Goal: Task Accomplishment & Management: Use online tool/utility

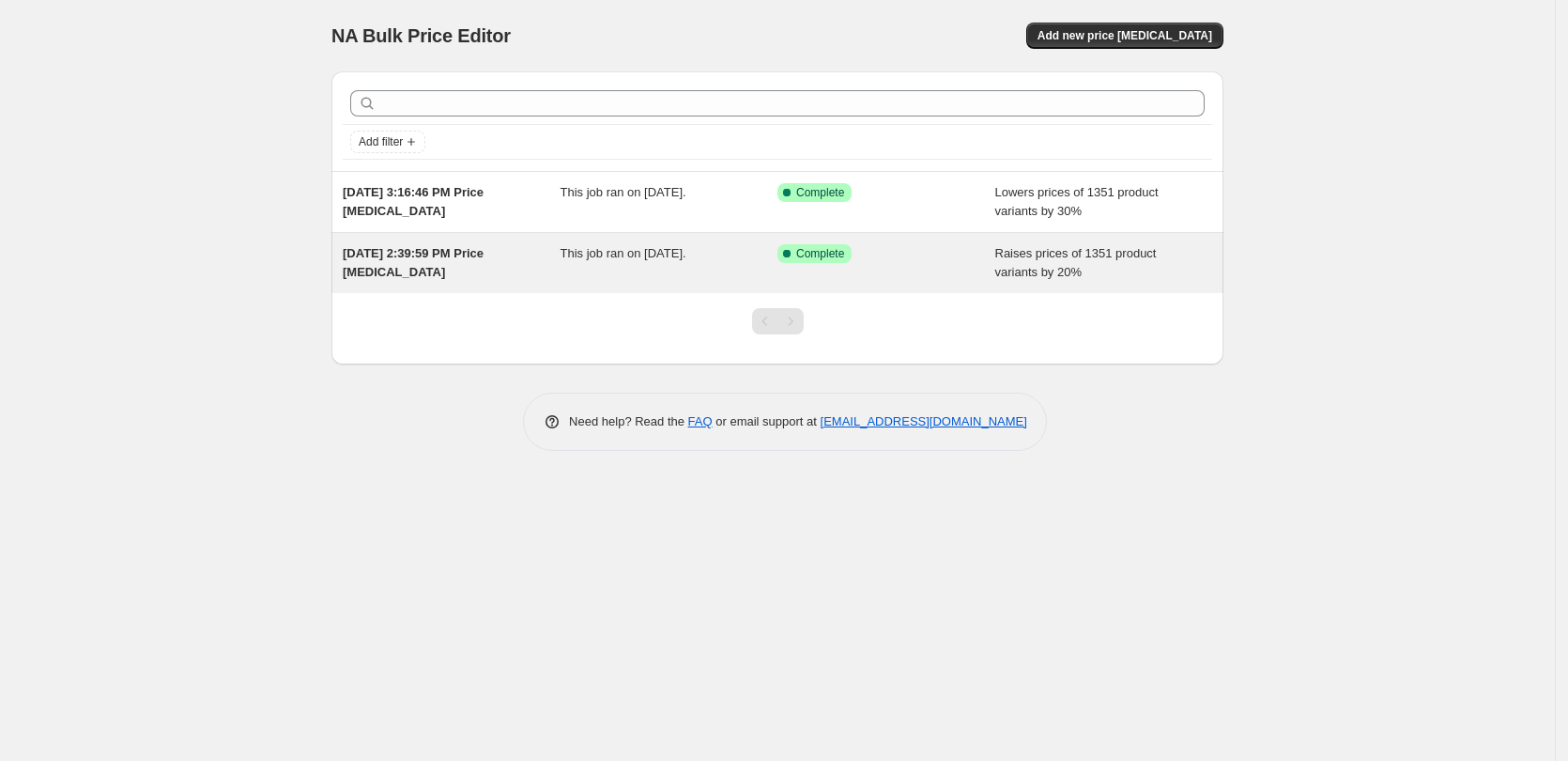
click at [681, 257] on span "This job ran on [DATE]." at bounding box center [623, 253] width 126 height 14
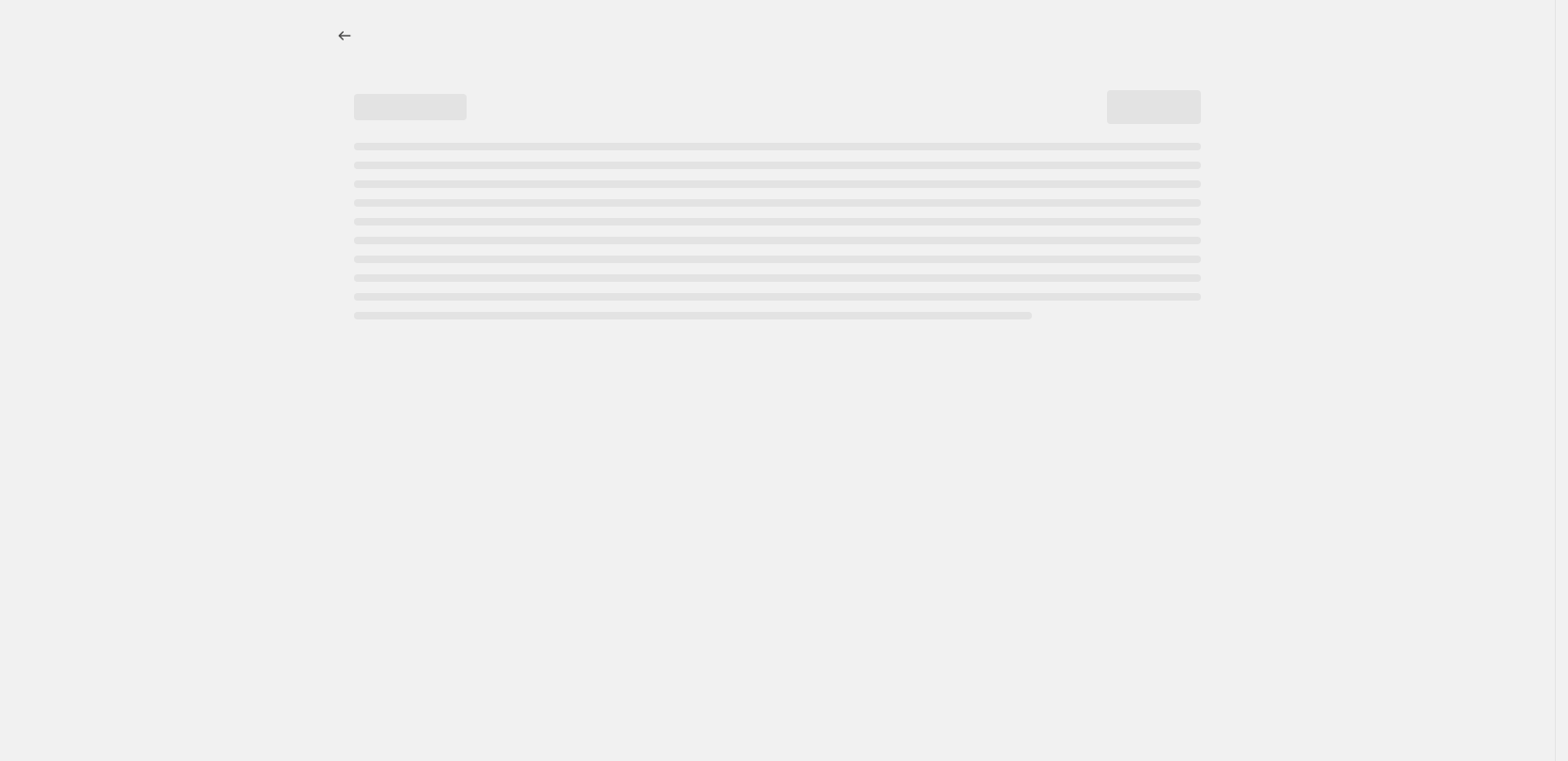
select select "percentage"
select select "no_change"
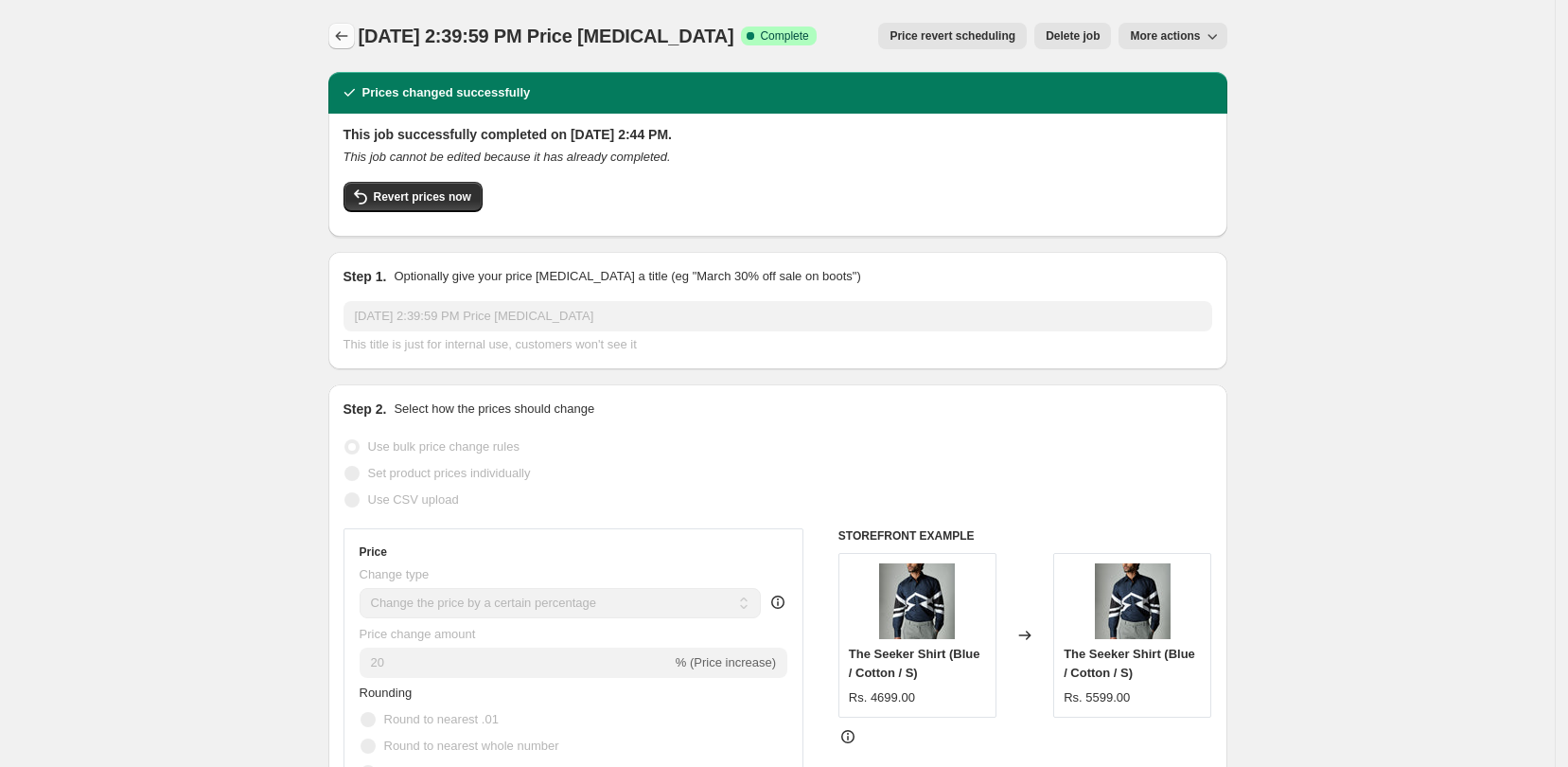
click at [347, 45] on icon "Price change jobs" at bounding box center [341, 36] width 19 height 19
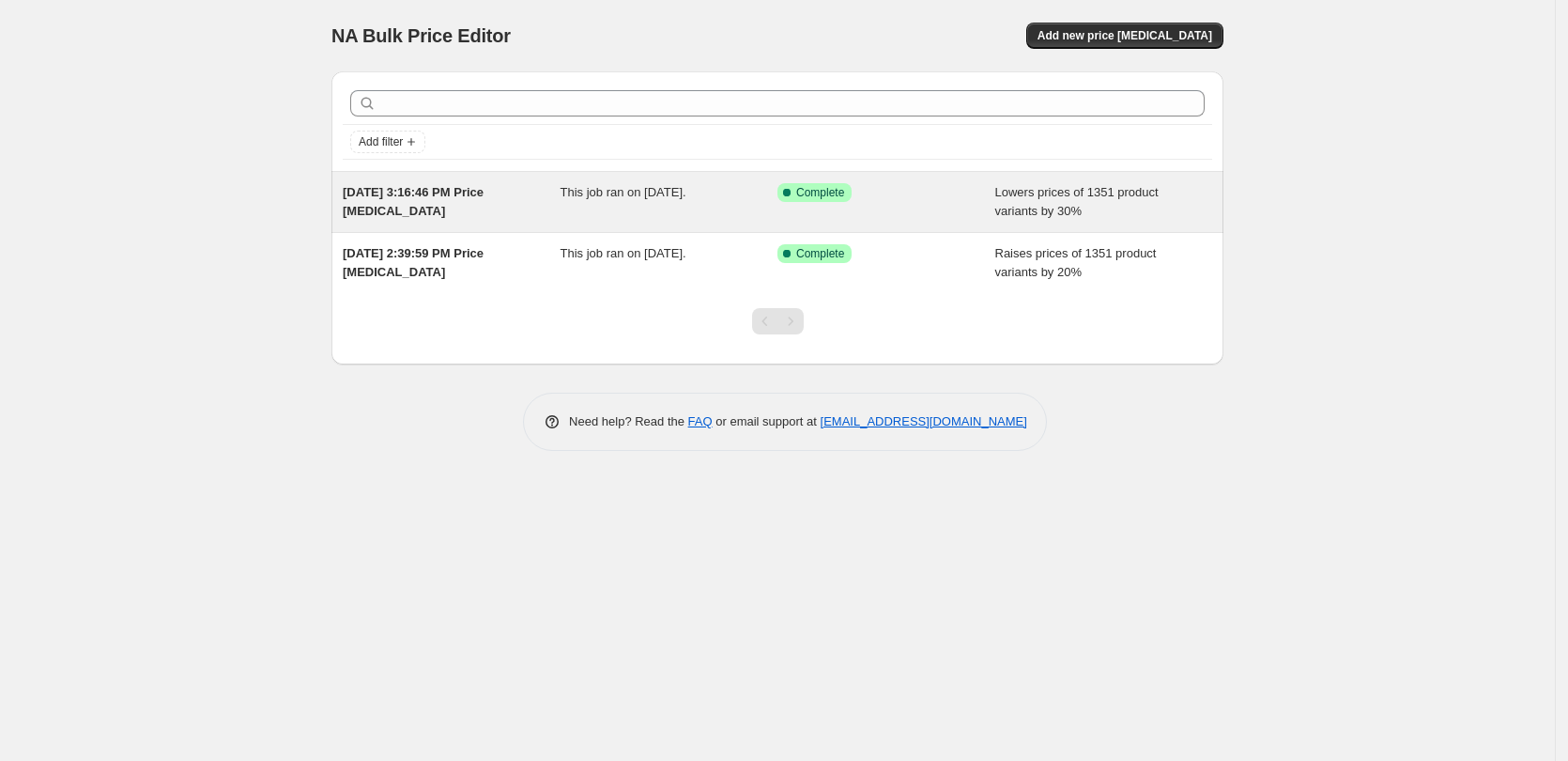
click at [536, 194] on div "[DATE] 3:16:46 PM Price [MEDICAL_DATA]" at bounding box center [451, 202] width 218 height 38
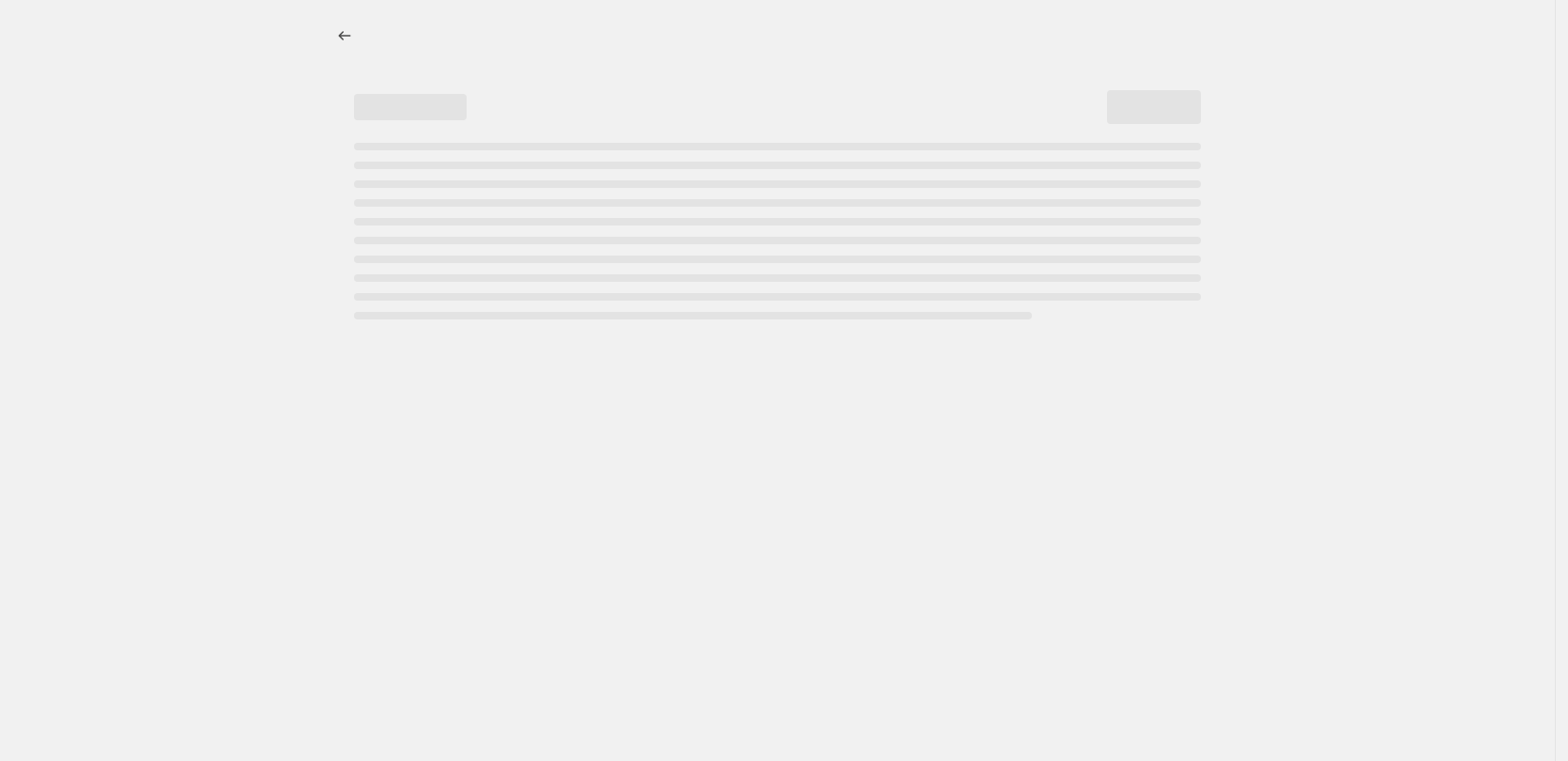
select select "percentage"
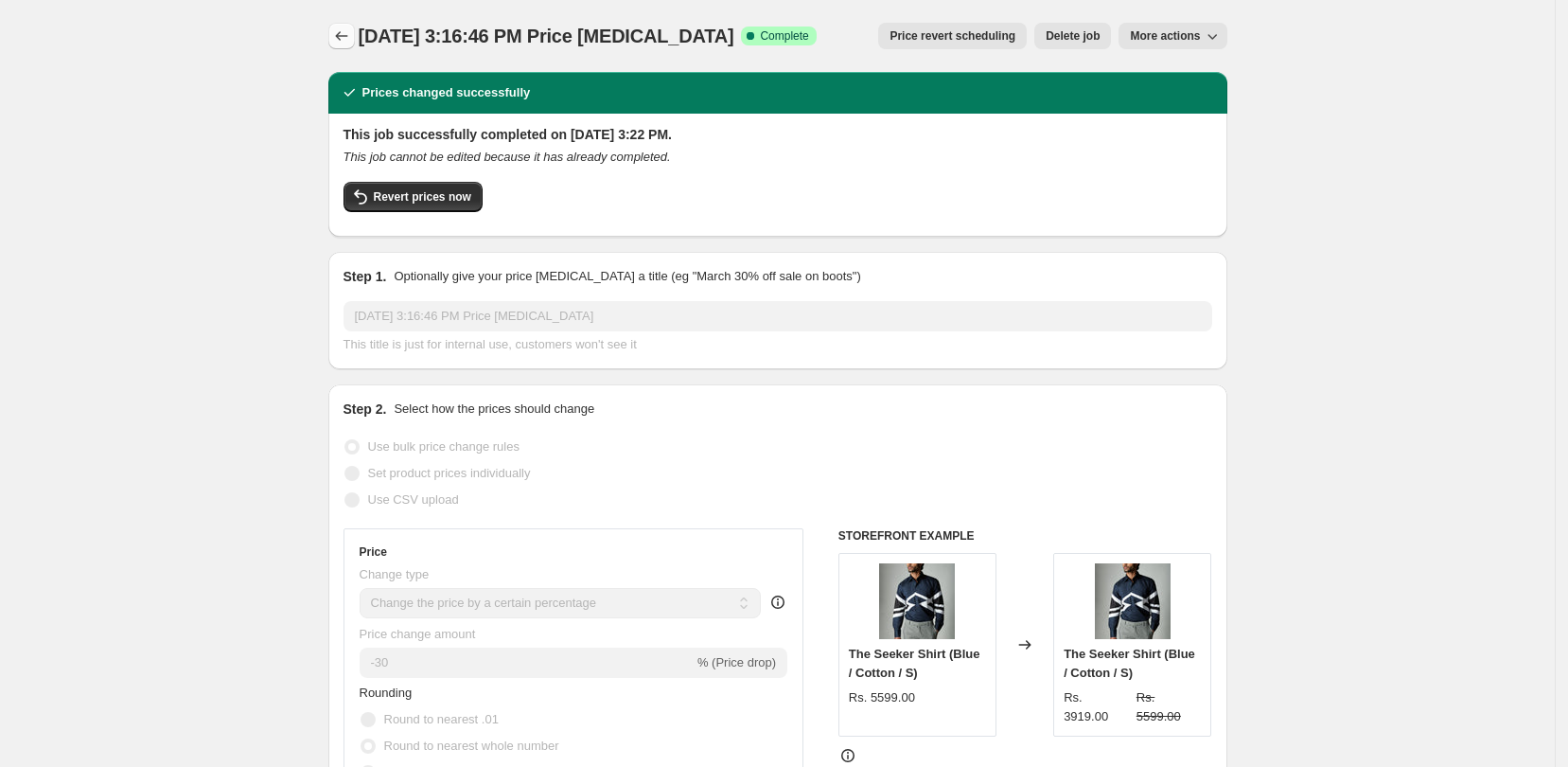
click at [351, 42] on icon "Price change jobs" at bounding box center [341, 36] width 19 height 19
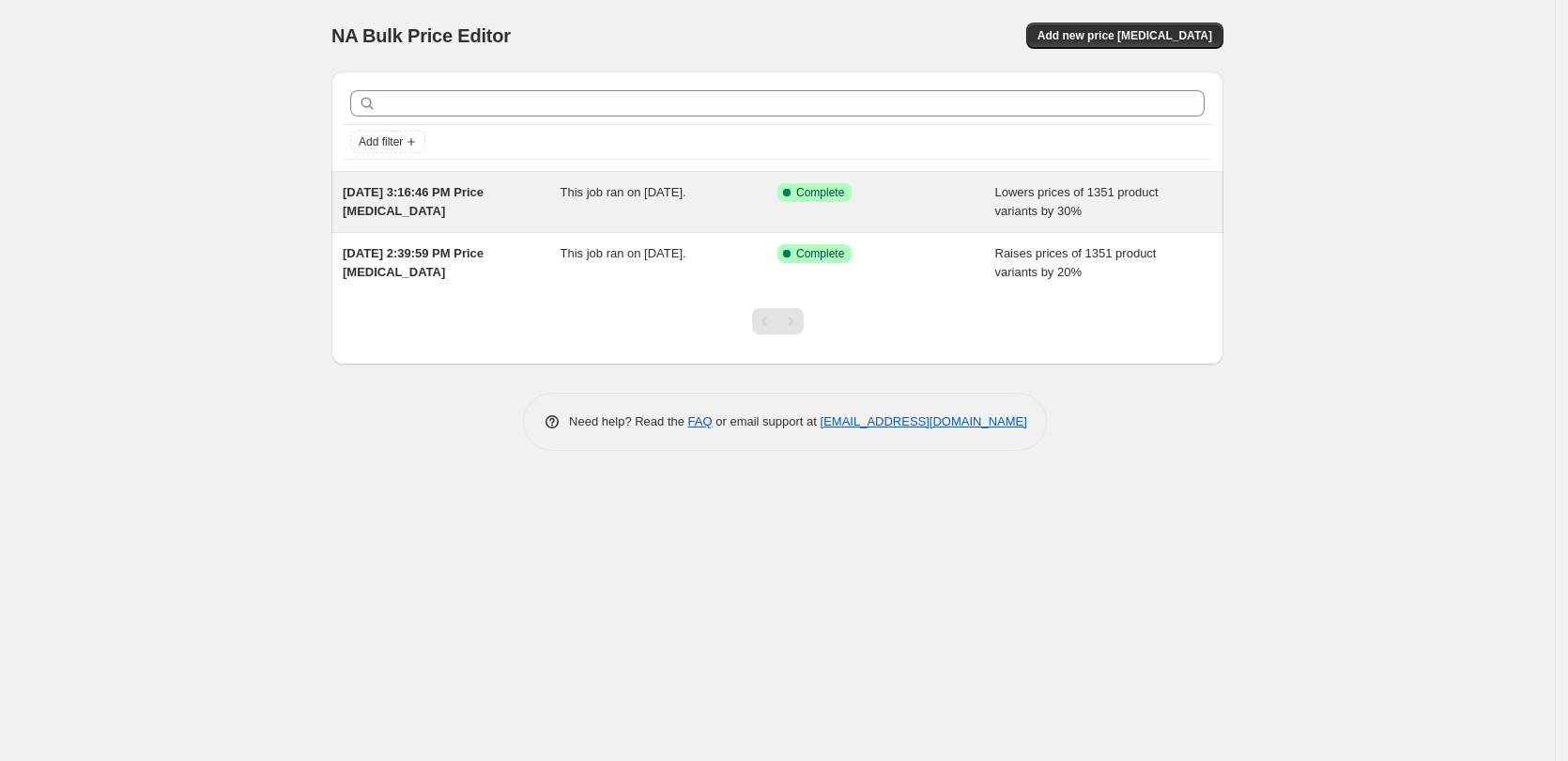
click at [922, 194] on div "Success Complete Complete" at bounding box center [873, 192] width 190 height 19
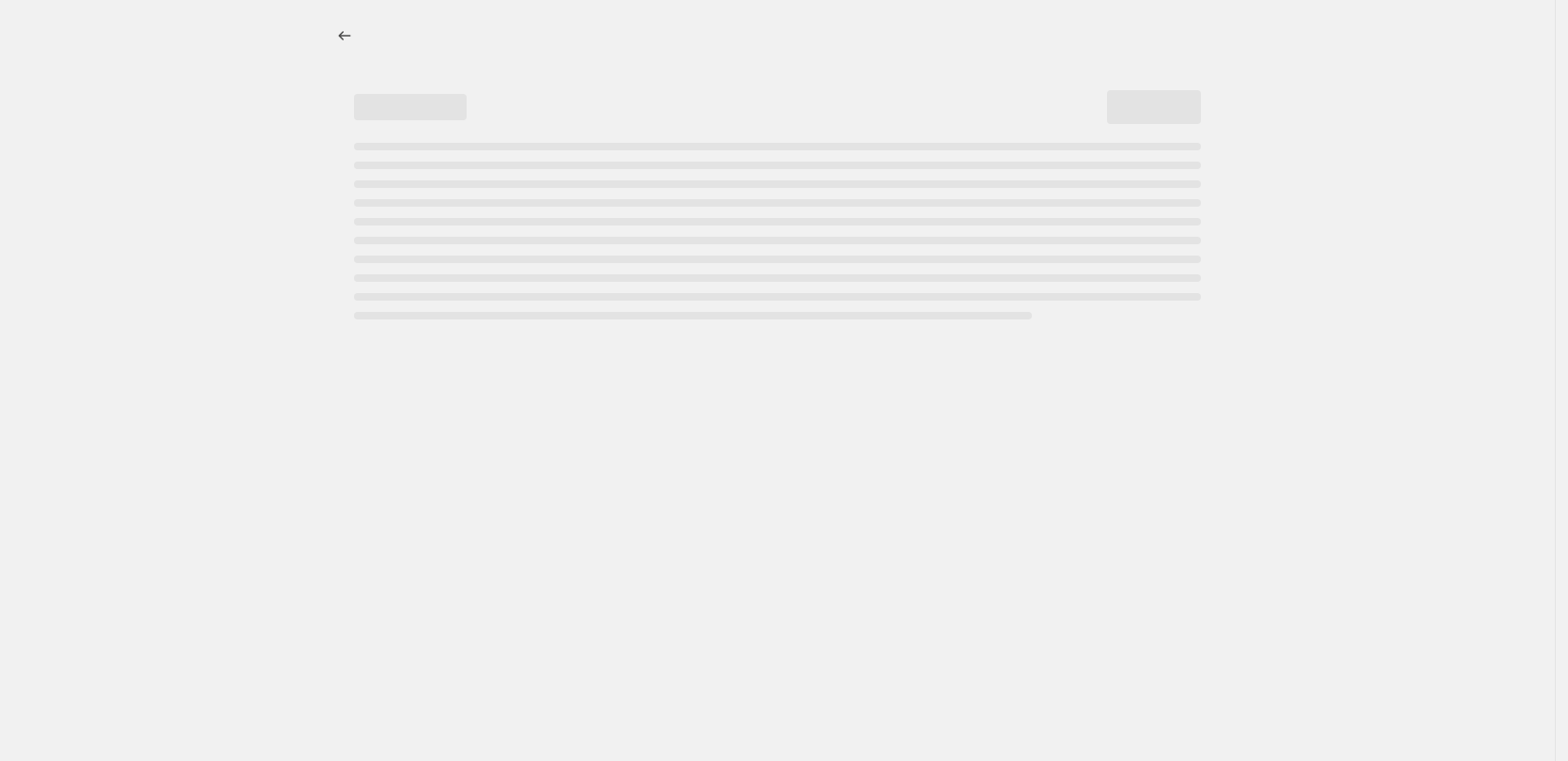
select select "percentage"
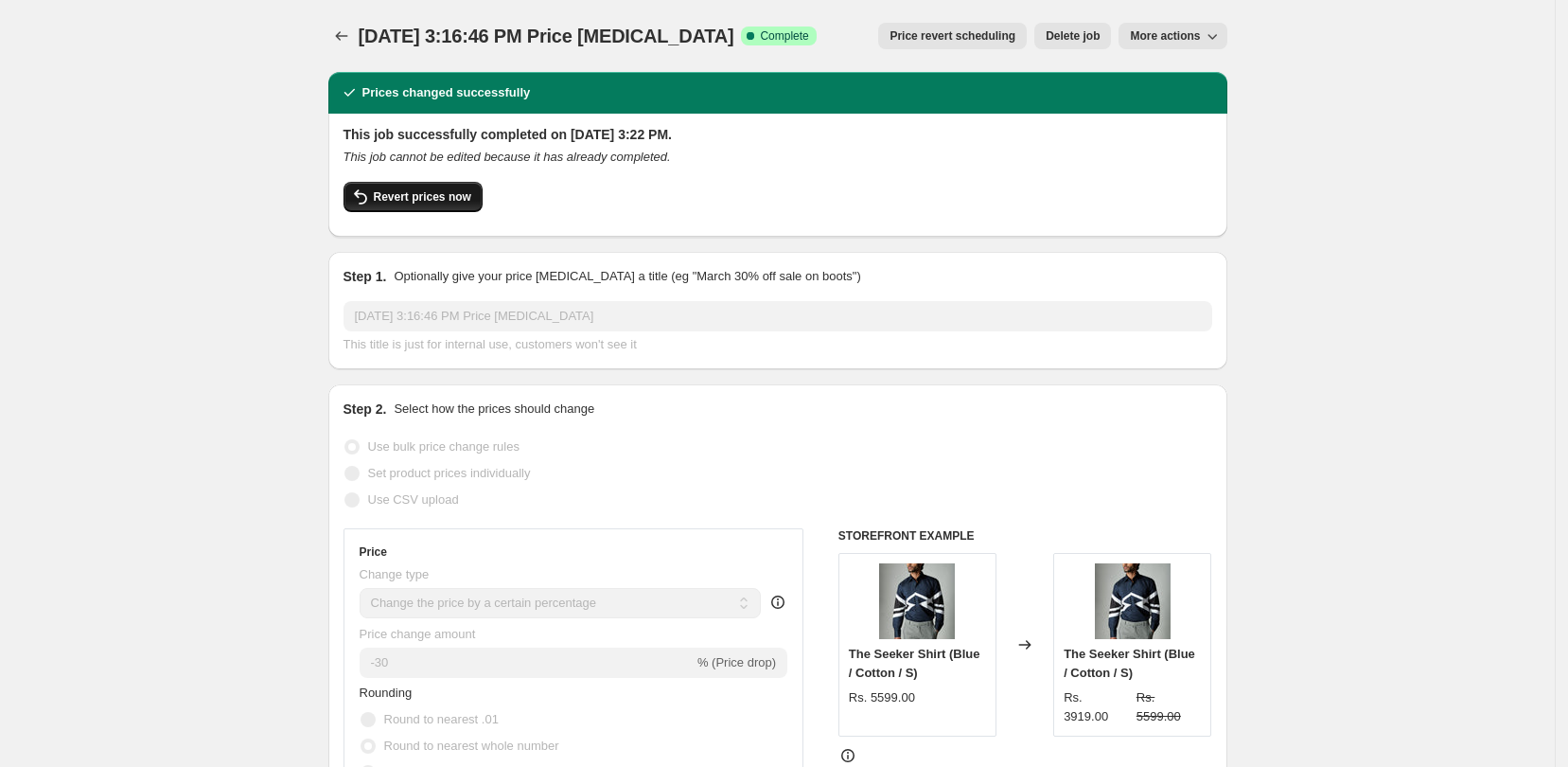
click at [419, 203] on span "Revert prices now" at bounding box center [423, 196] width 98 height 15
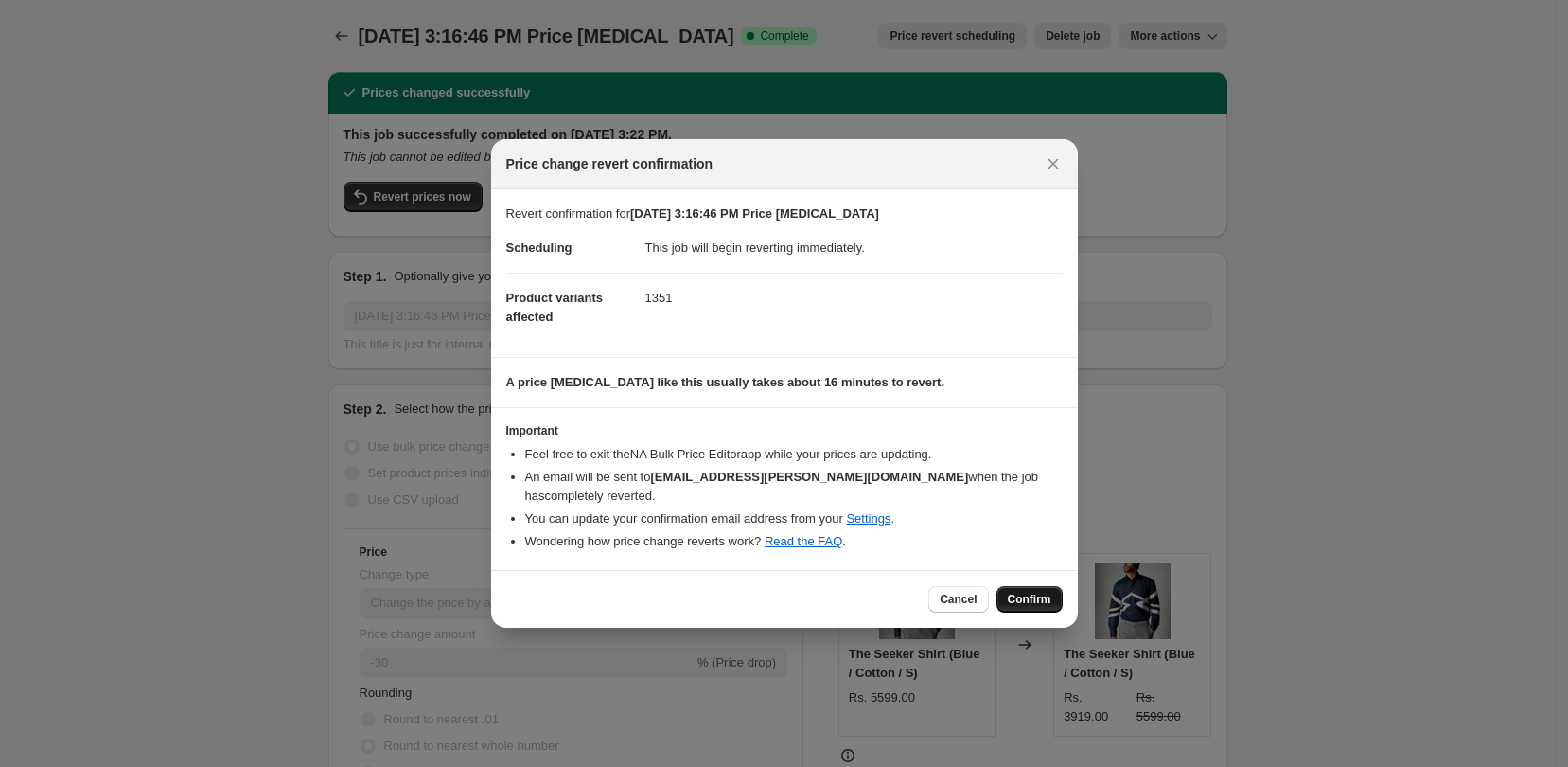
click at [1024, 591] on span "Confirm" at bounding box center [1030, 598] width 44 height 15
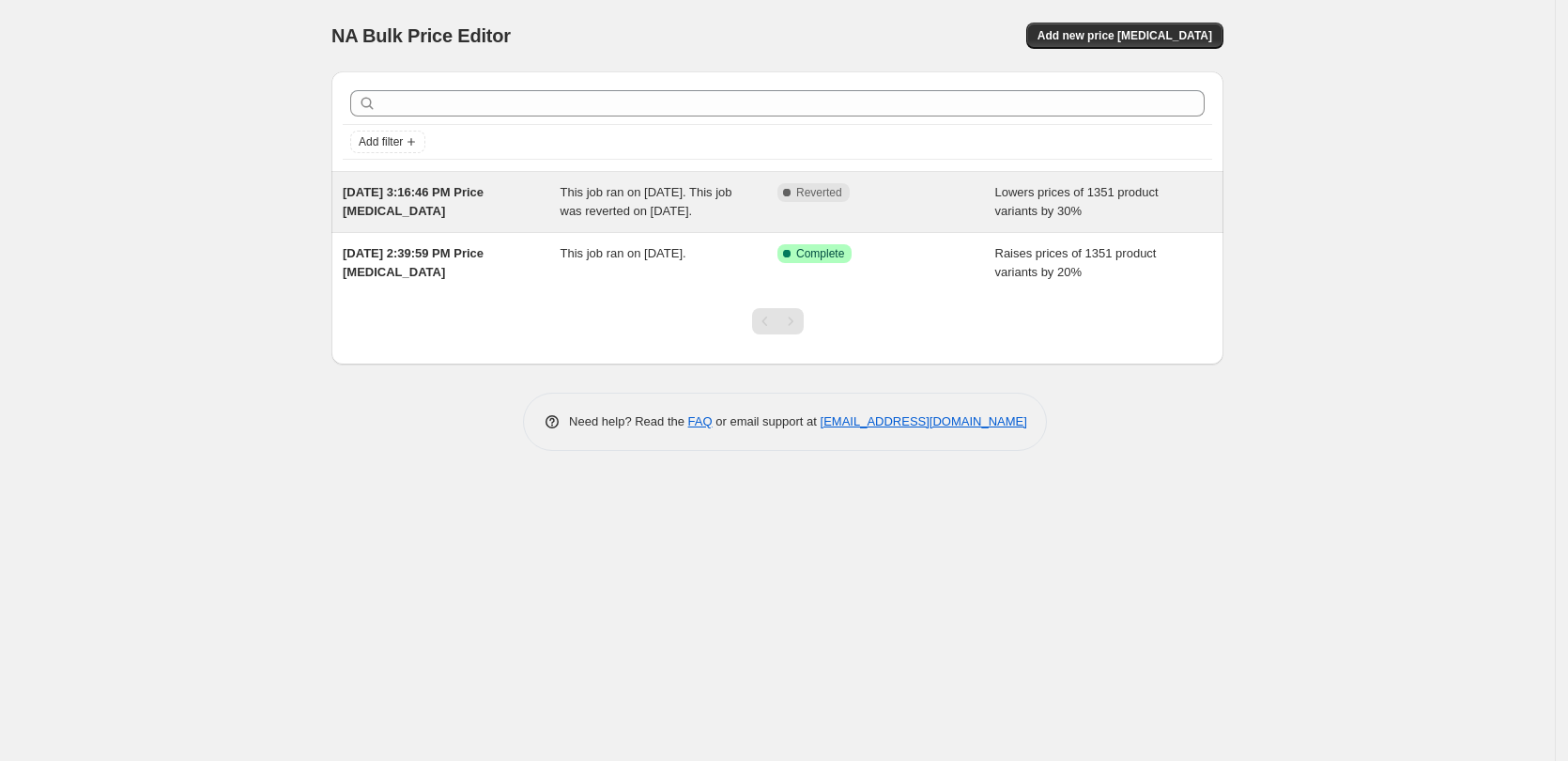
click at [480, 212] on div "[DATE] 3:16:46 PM Price [MEDICAL_DATA]" at bounding box center [451, 202] width 218 height 38
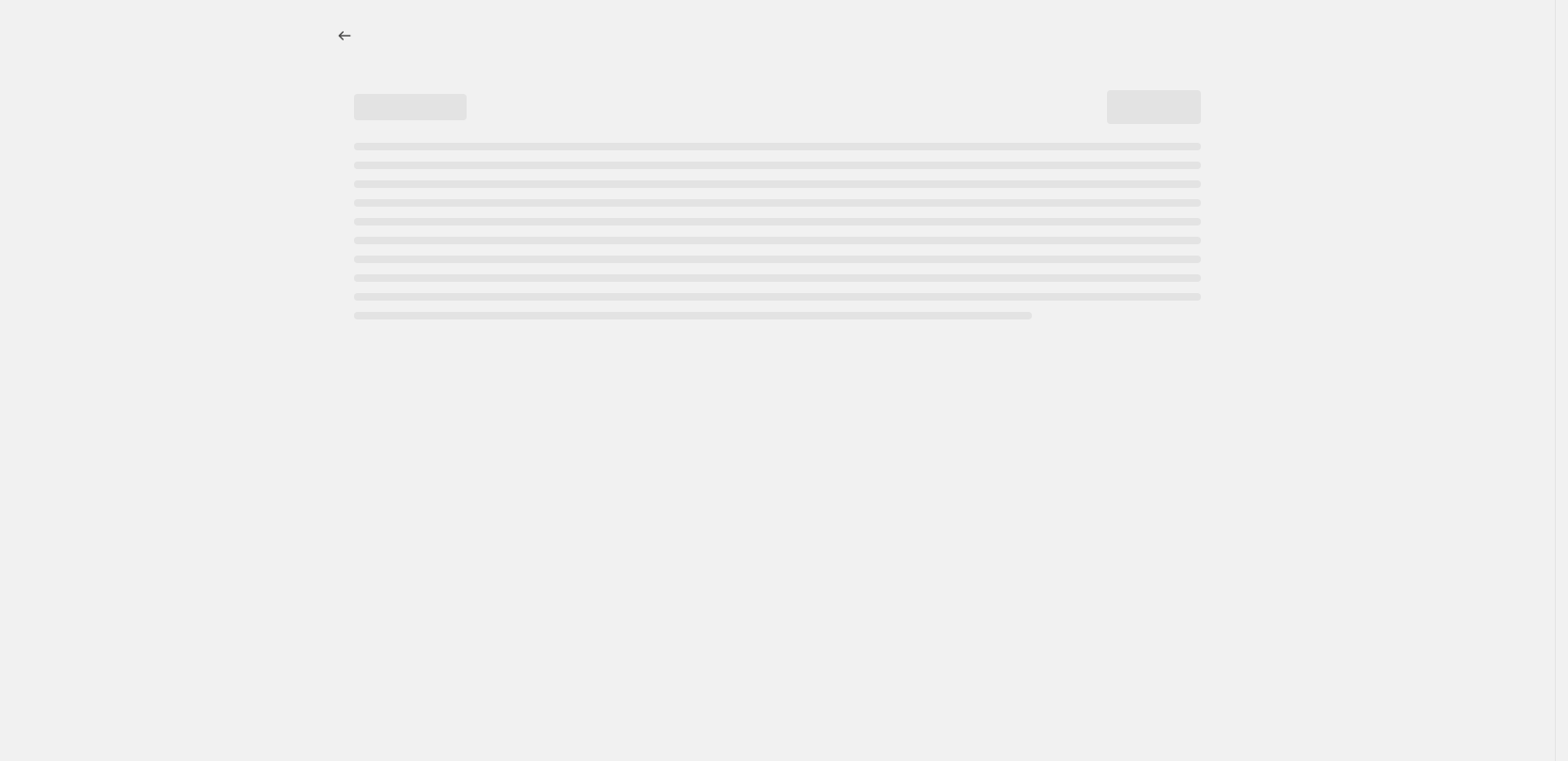
select select "percentage"
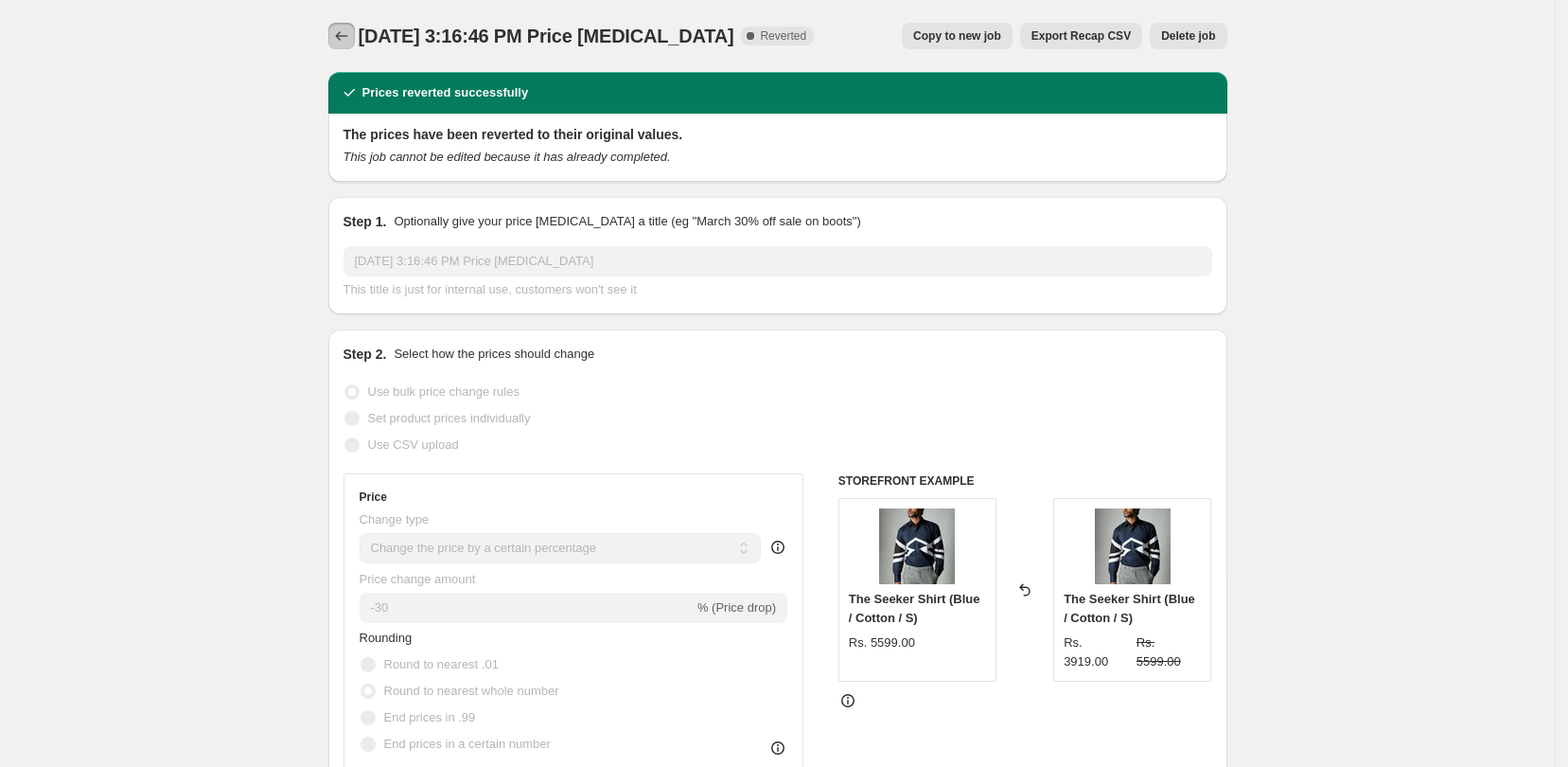
click at [340, 30] on icon "Price change jobs" at bounding box center [341, 36] width 19 height 19
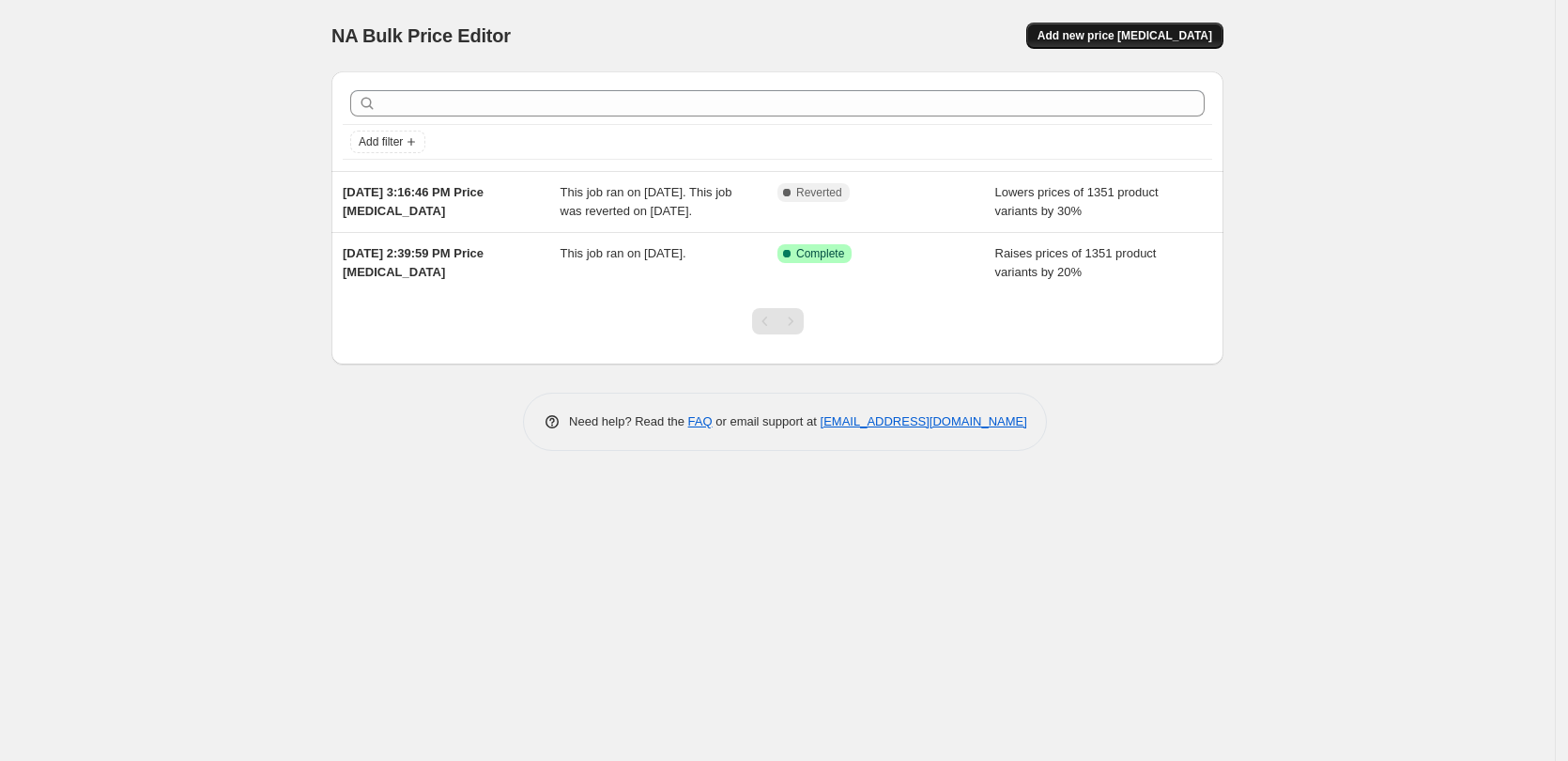
click at [1142, 39] on span "Add new price [MEDICAL_DATA]" at bounding box center [1125, 35] width 175 height 15
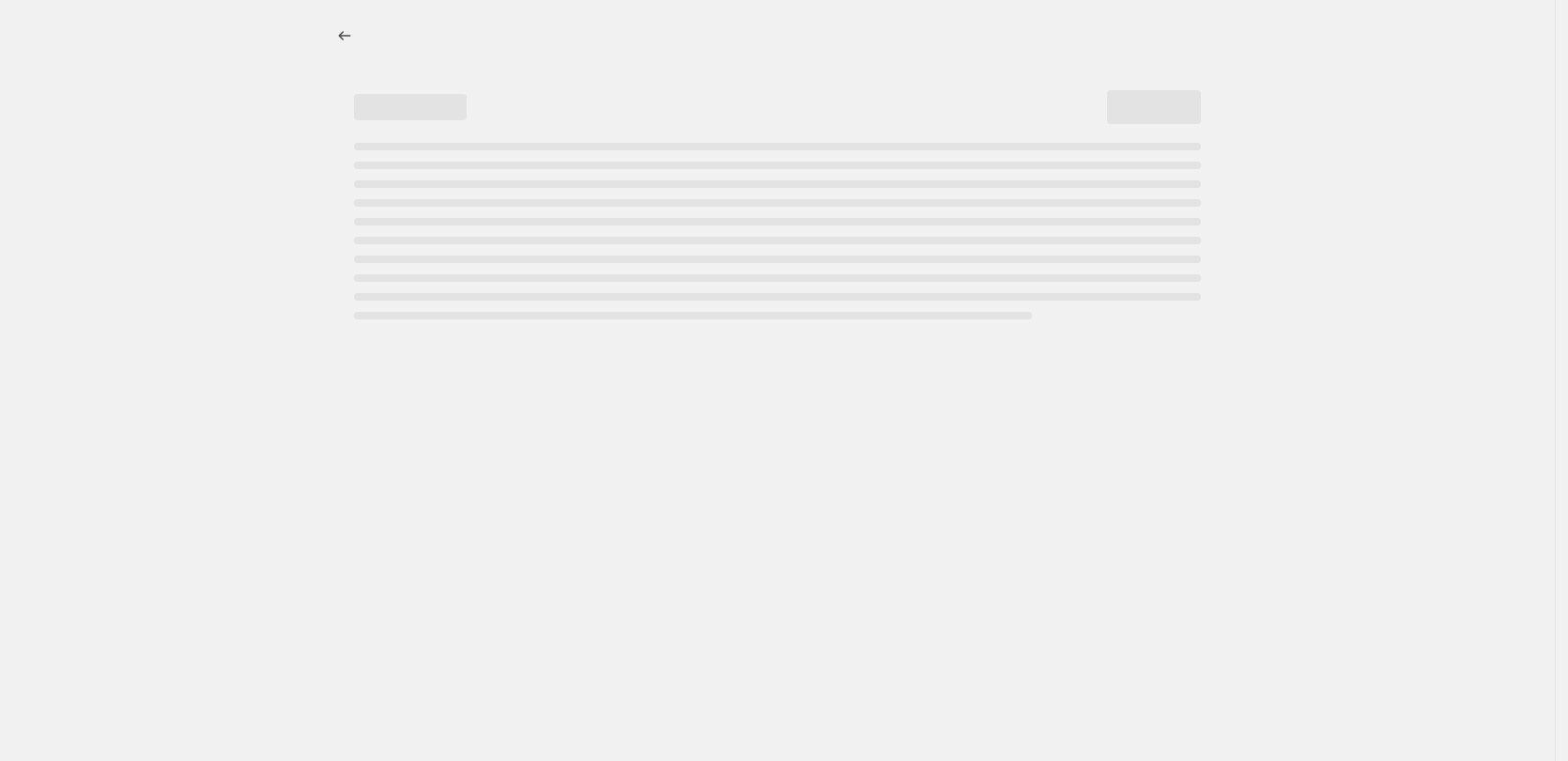
select select "percentage"
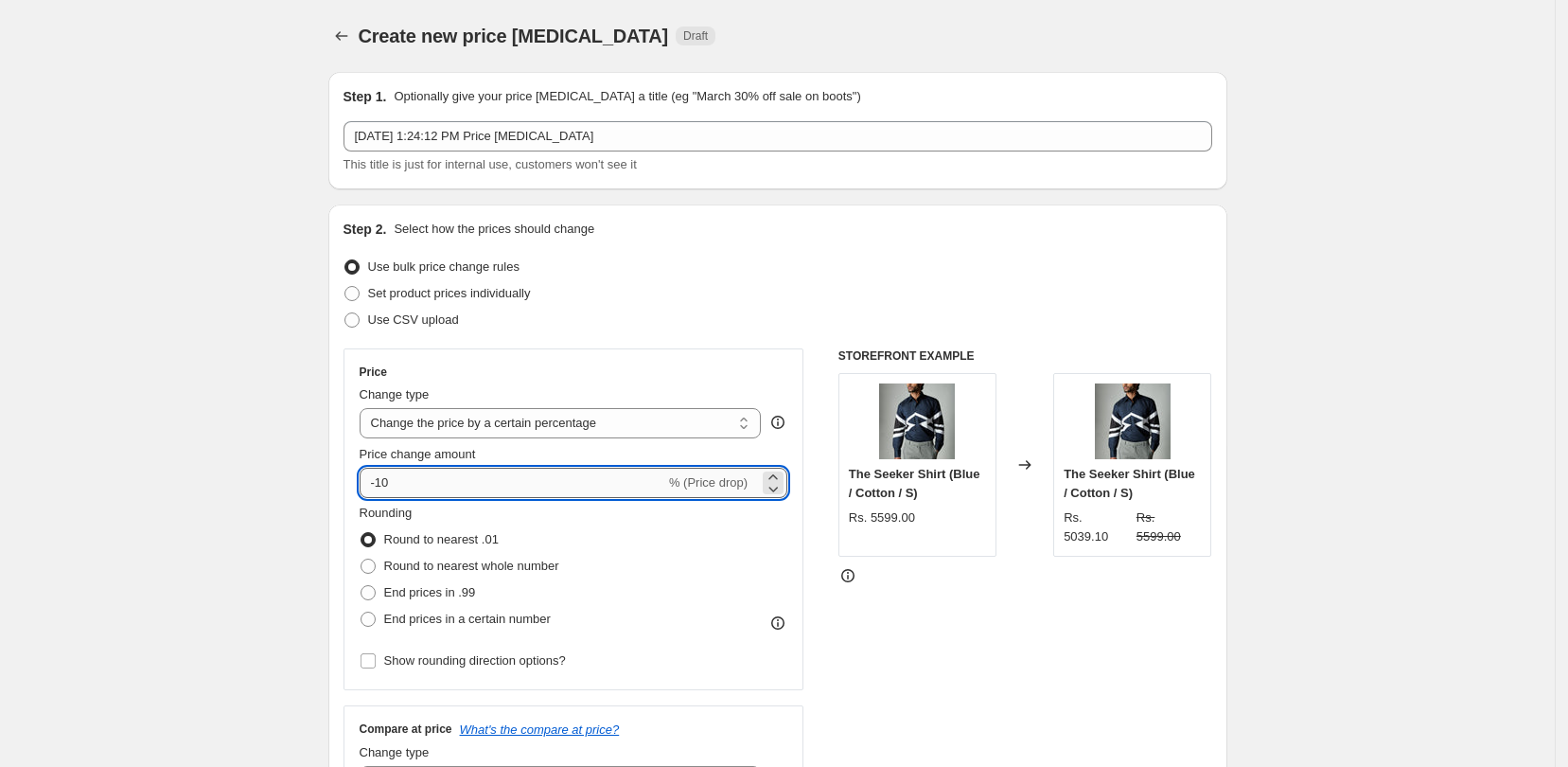
click at [428, 485] on input "-10" at bounding box center [512, 483] width 306 height 30
type input "-15"
click at [374, 589] on span at bounding box center [368, 591] width 15 height 15
click at [362, 585] on input "End prices in .99" at bounding box center [361, 584] width 1 height 1
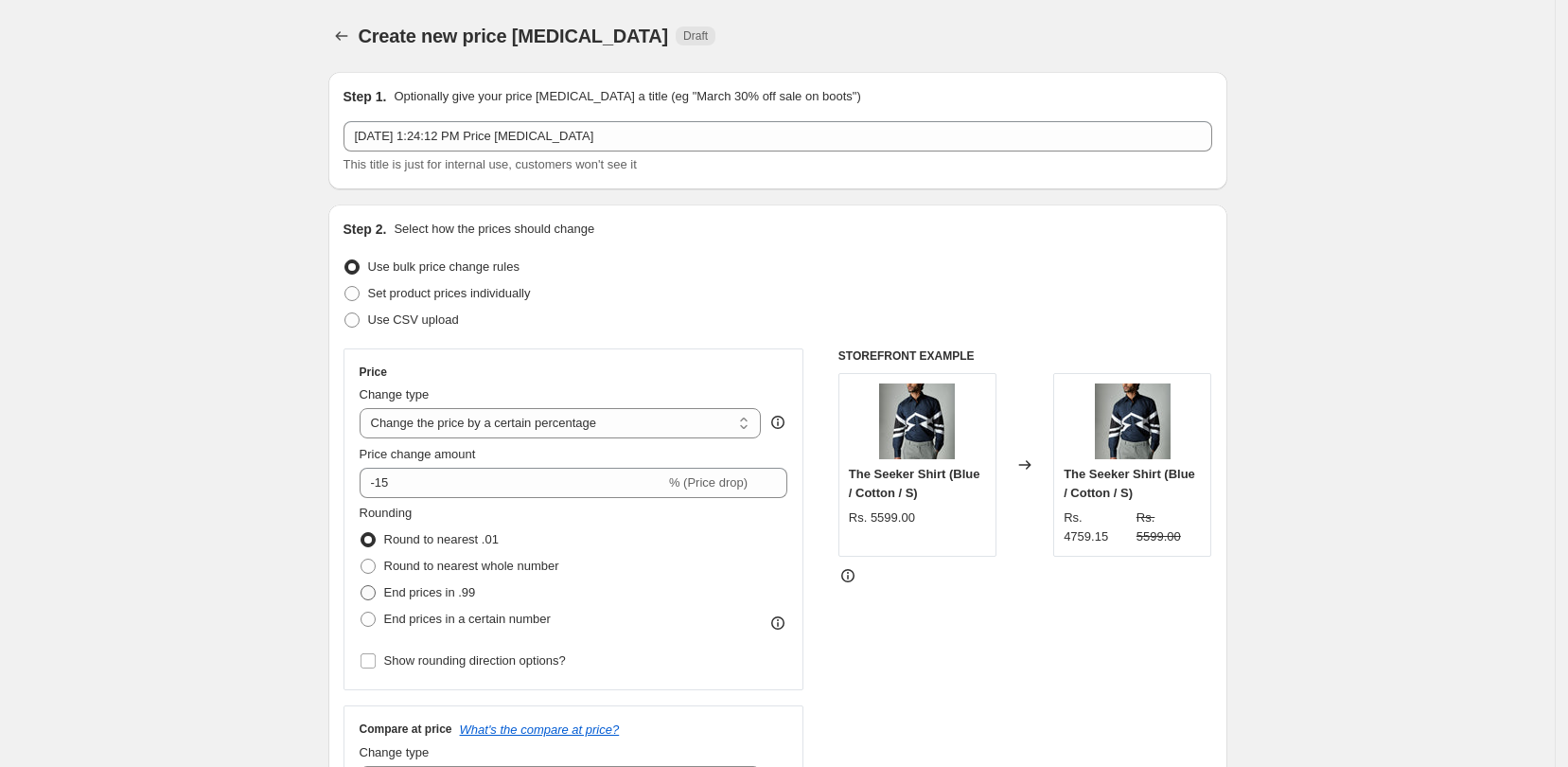
radio input "true"
click at [376, 589] on span at bounding box center [368, 591] width 15 height 15
click at [362, 585] on input "End prices in .99" at bounding box center [361, 584] width 1 height 1
click at [374, 536] on span at bounding box center [368, 539] width 15 height 15
click at [362, 533] on input "Round to nearest .01" at bounding box center [361, 532] width 1 height 1
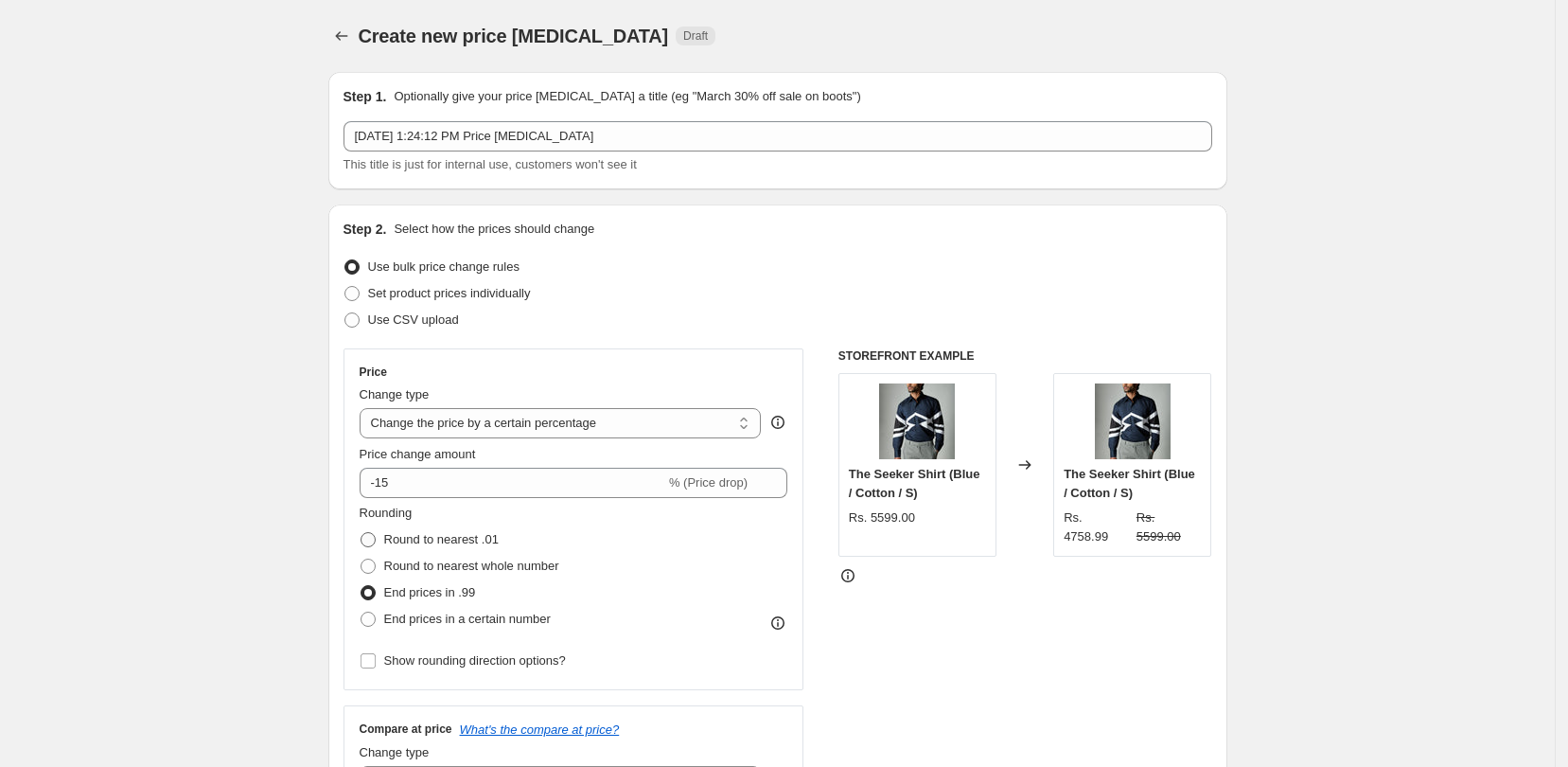
radio input "true"
click at [374, 621] on span at bounding box center [368, 618] width 15 height 15
click at [362, 612] on input "End prices in a certain number" at bounding box center [361, 611] width 1 height 1
radio input "true"
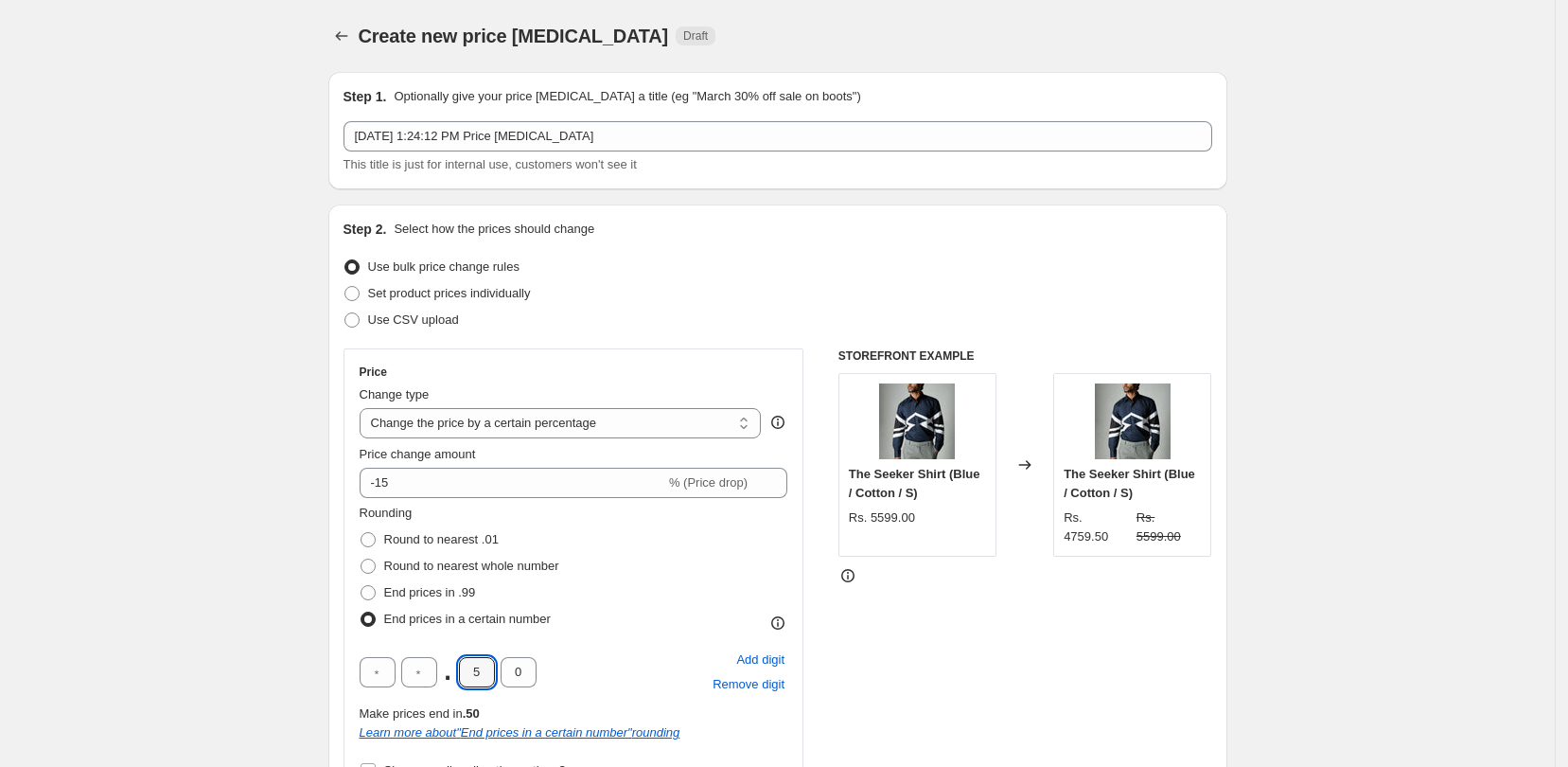
drag, startPoint x: 491, startPoint y: 670, endPoint x: 465, endPoint y: 669, distance: 26.0
click at [465, 669] on div ". 5 0" at bounding box center [448, 672] width 176 height 30
type input "0"
click at [666, 622] on div "Rounding Round to nearest .01 Round to nearest whole number End prices in .99 E…" at bounding box center [574, 568] width 429 height 129
click at [967, 605] on div "STOREFRONT EXAMPLE The Seeker Shirt (Blue / Cotton / S) Rs. 5599.00 Changed to …" at bounding box center [1025, 634] width 374 height 574
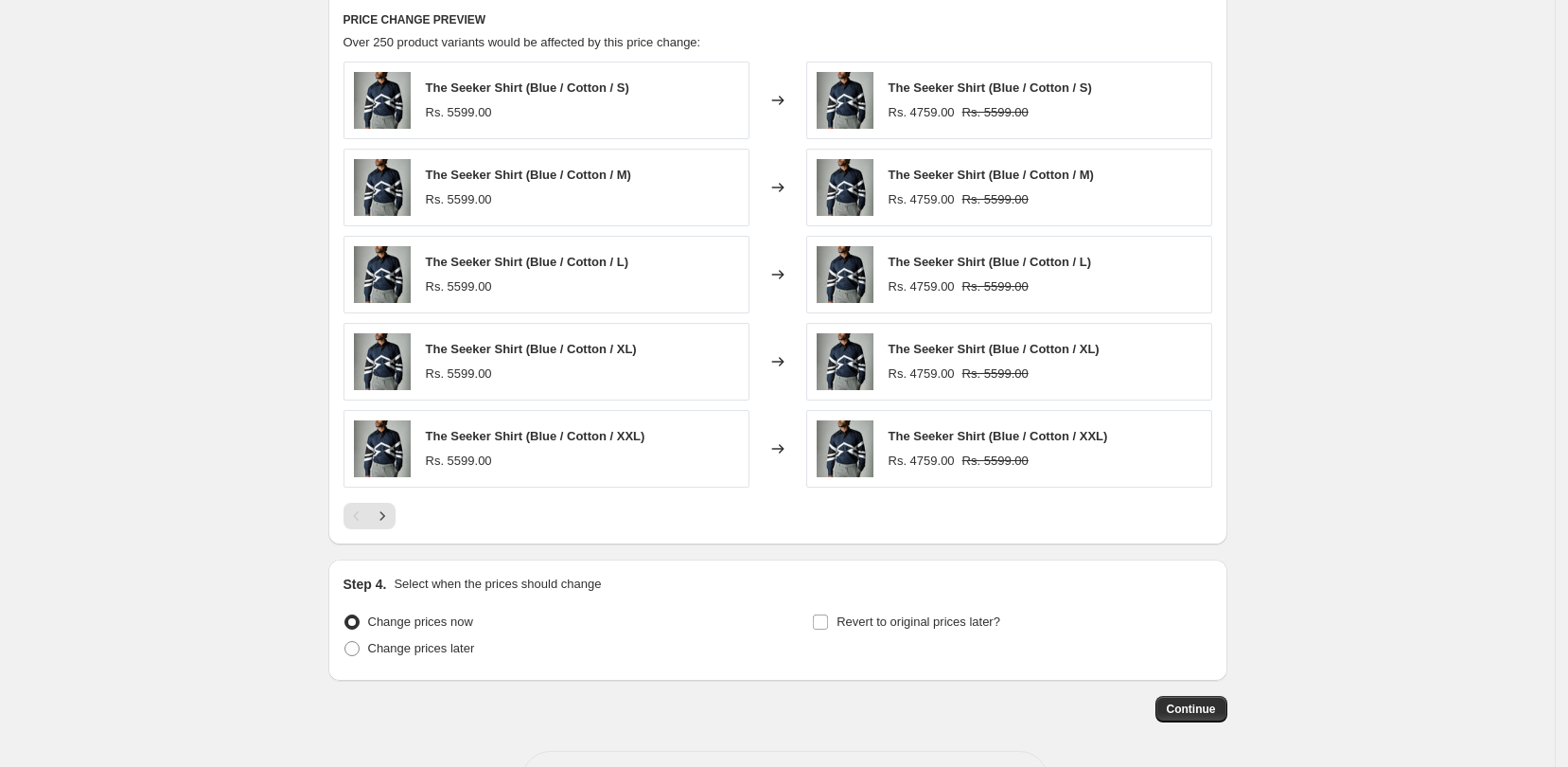
scroll to position [1235, 0]
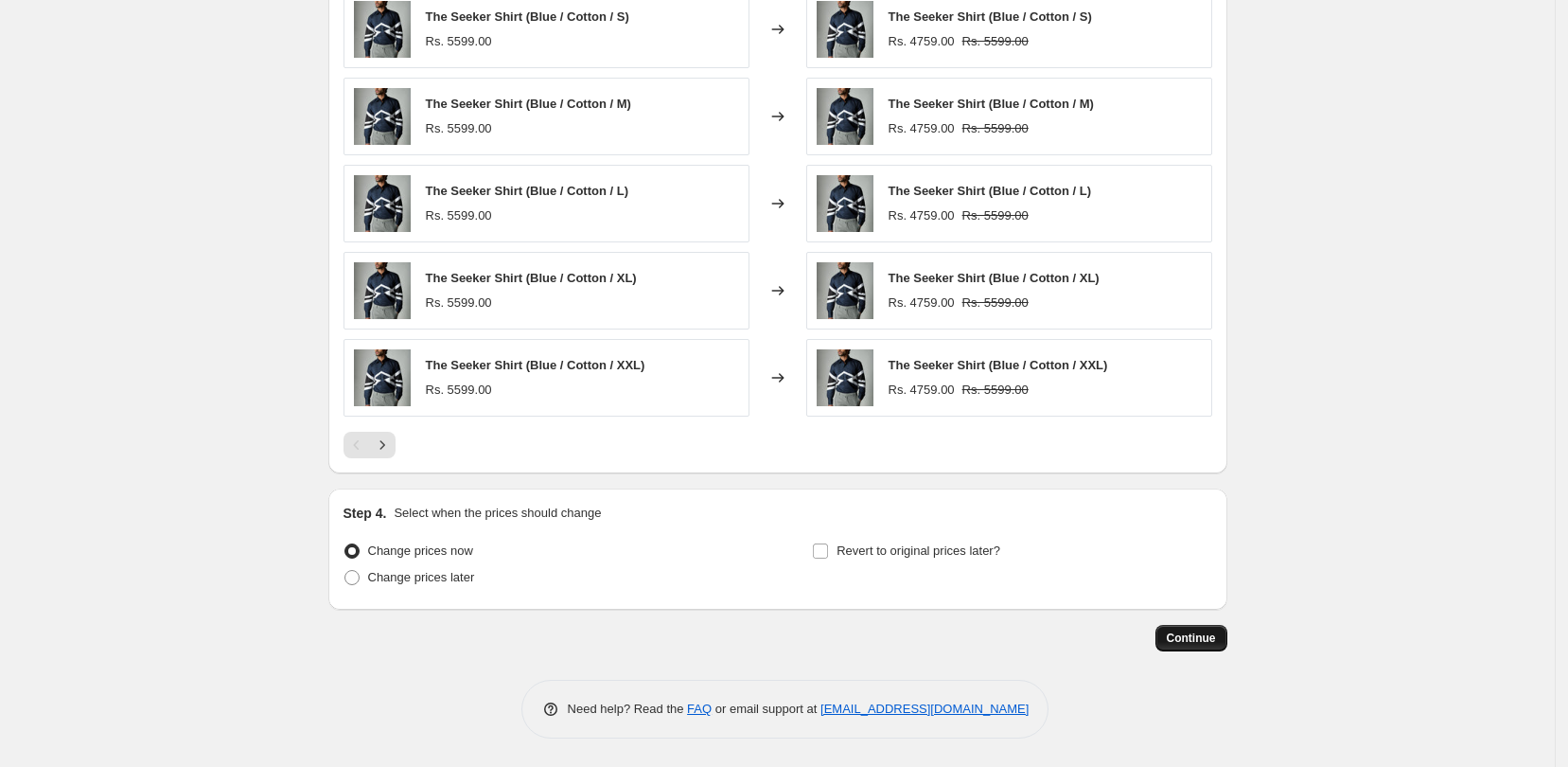
click at [1198, 640] on span "Continue" at bounding box center [1190, 637] width 49 height 15
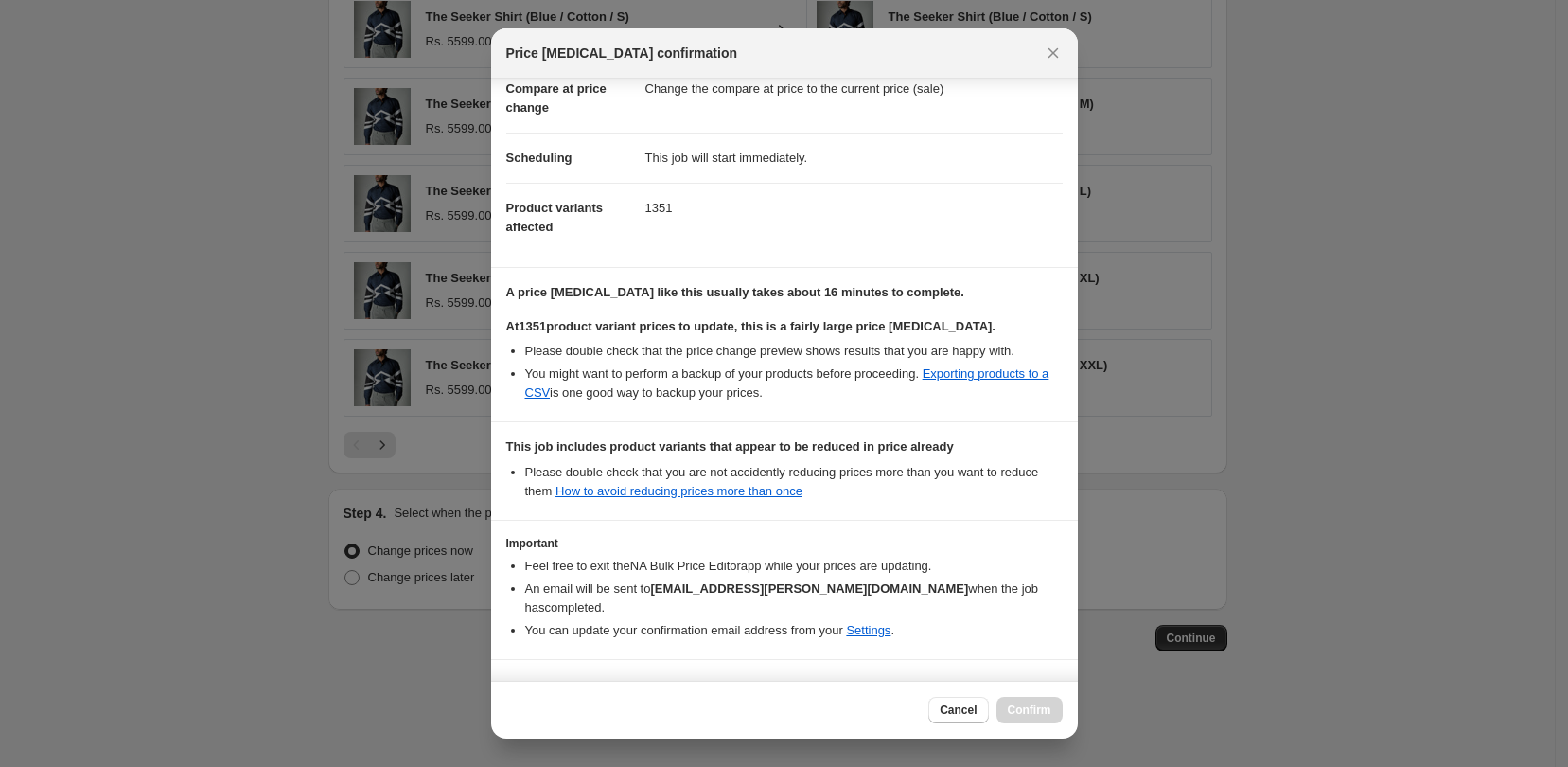
scroll to position [154, 0]
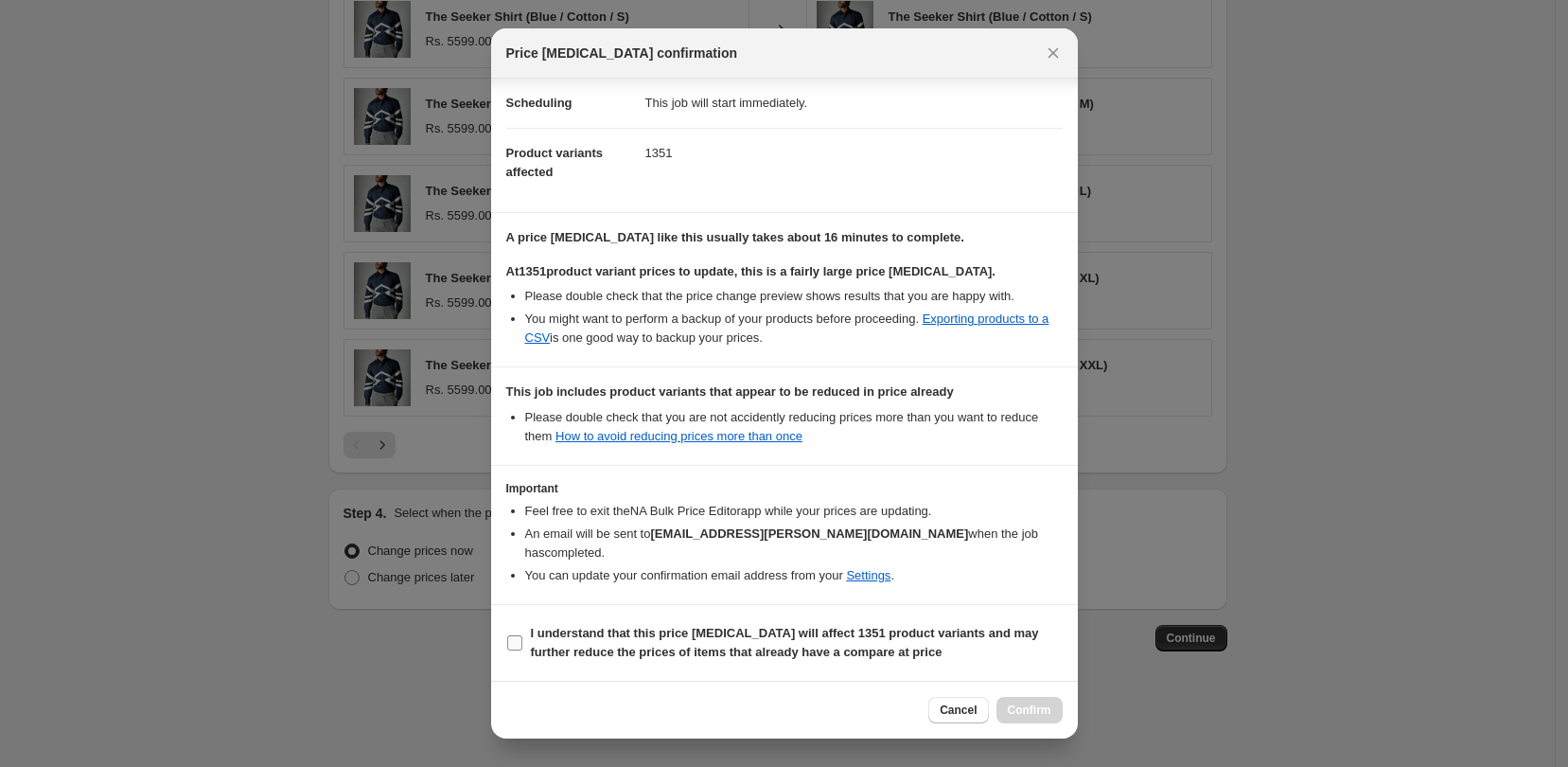
click at [514, 646] on input "I understand that this price change job will affect 1351 product variants and m…" at bounding box center [514, 642] width 15 height 15
checkbox input "true"
click at [1026, 708] on span "Confirm" at bounding box center [1030, 709] width 44 height 15
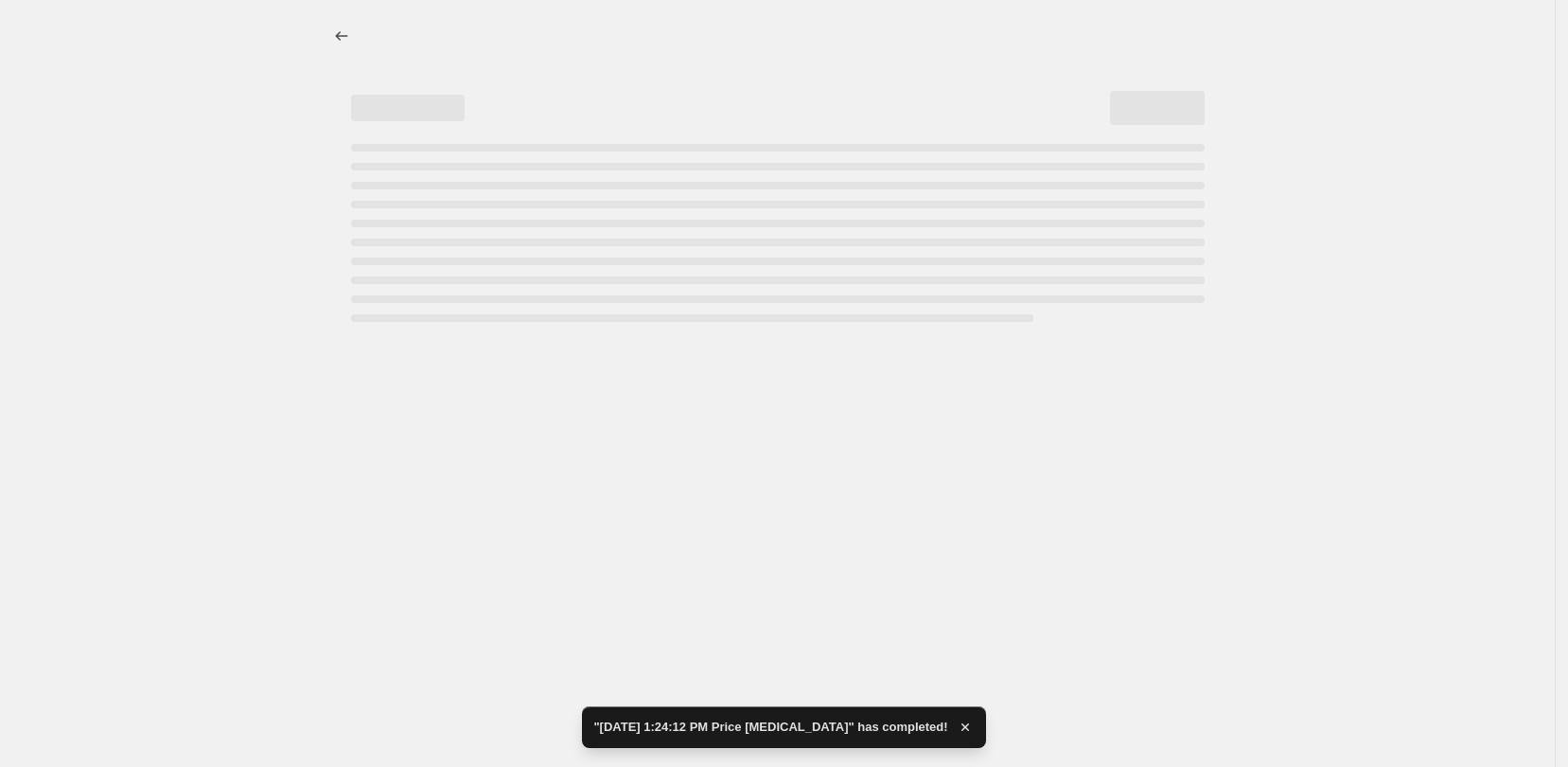
select select "percentage"
